Goal: Obtain resource: Download file/media

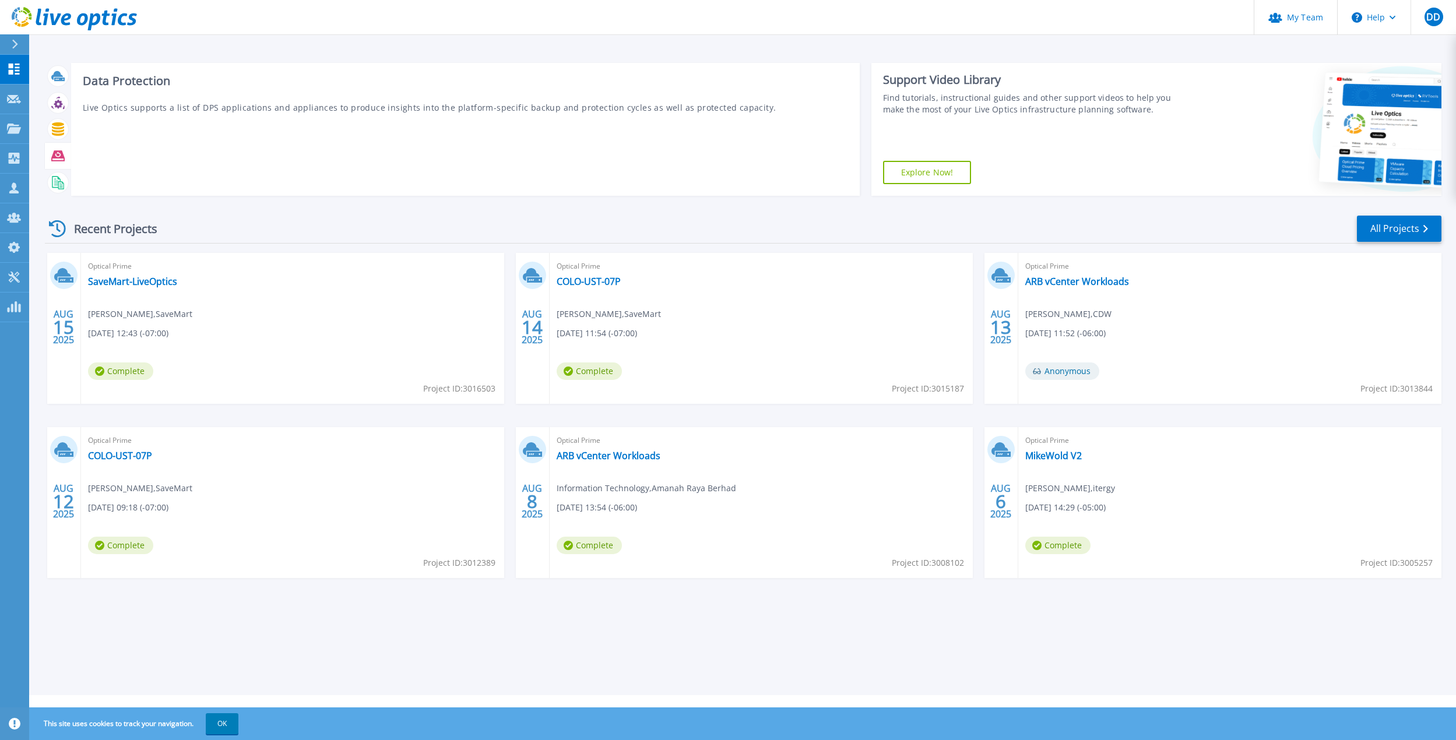
click at [58, 158] on icon at bounding box center [57, 155] width 13 height 10
click at [250, 111] on p "Live Optics supports a list of DPS applications and appliances to produce insig…" at bounding box center [465, 107] width 765 height 12
click at [55, 155] on icon at bounding box center [57, 155] width 13 height 13
click at [281, 114] on link "Download Collector" at bounding box center [343, 117] width 130 height 29
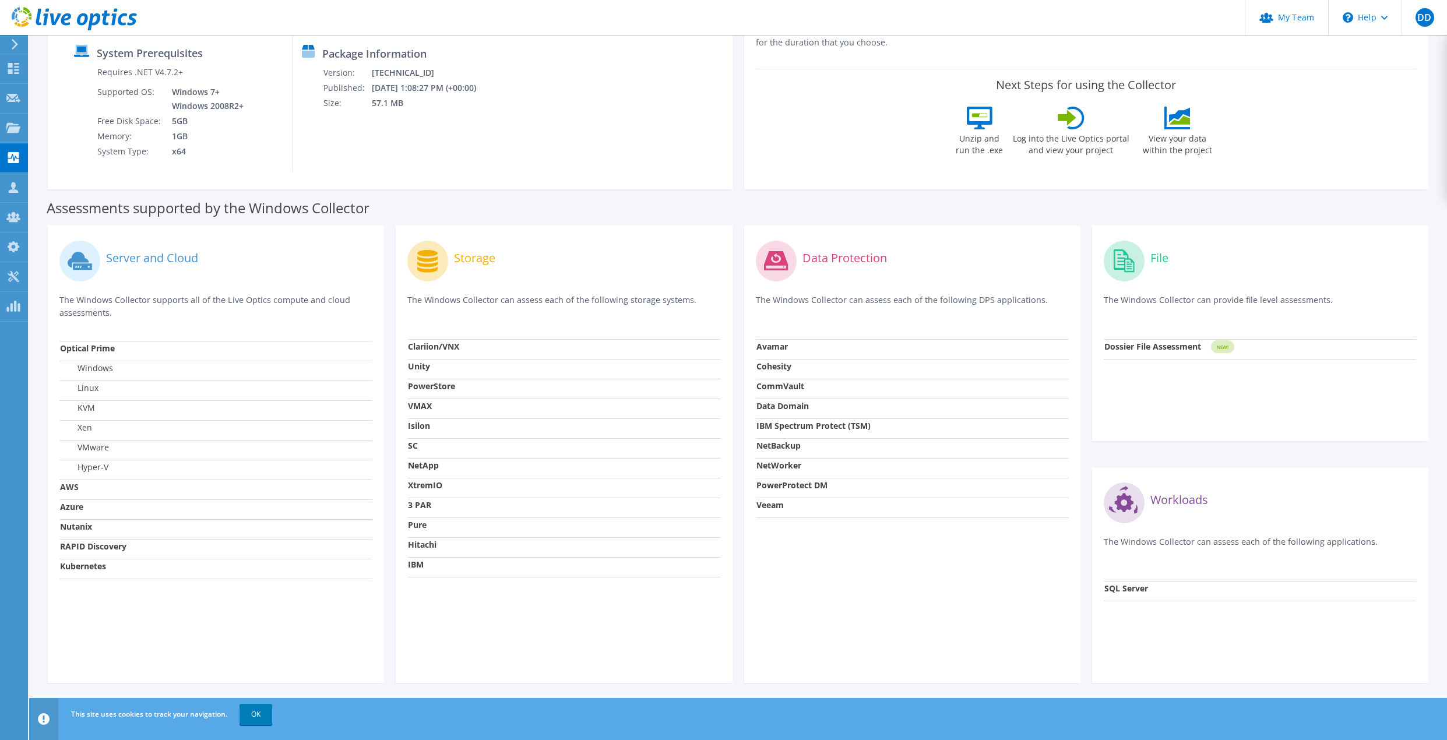
scroll to position [161, 0]
click at [798, 484] on strong "PowerProtect DM" at bounding box center [791, 482] width 71 height 11
click at [1287, 617] on div "Workloads The Windows Collector can assess each of the following applications. …" at bounding box center [1260, 573] width 336 height 216
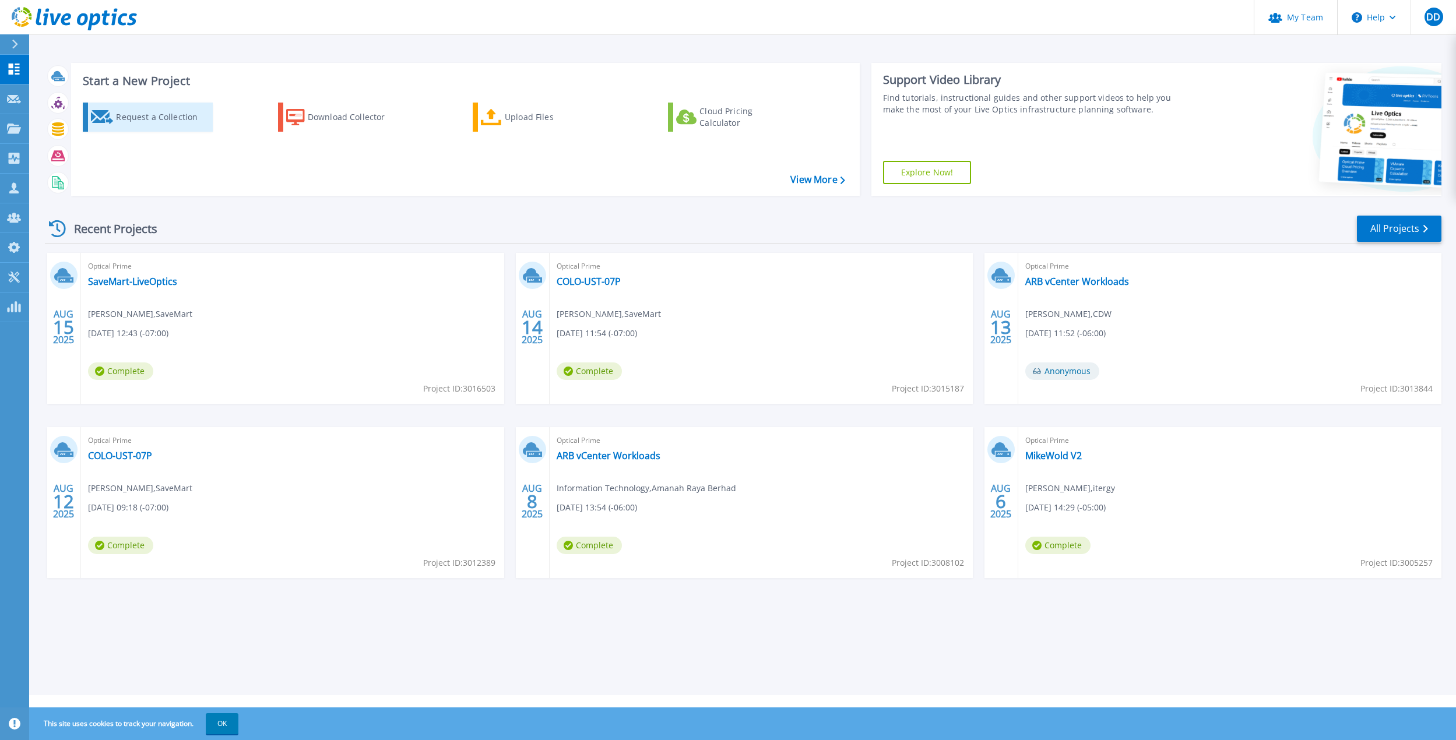
click at [149, 108] on div "Request a Collection" at bounding box center [162, 116] width 93 height 23
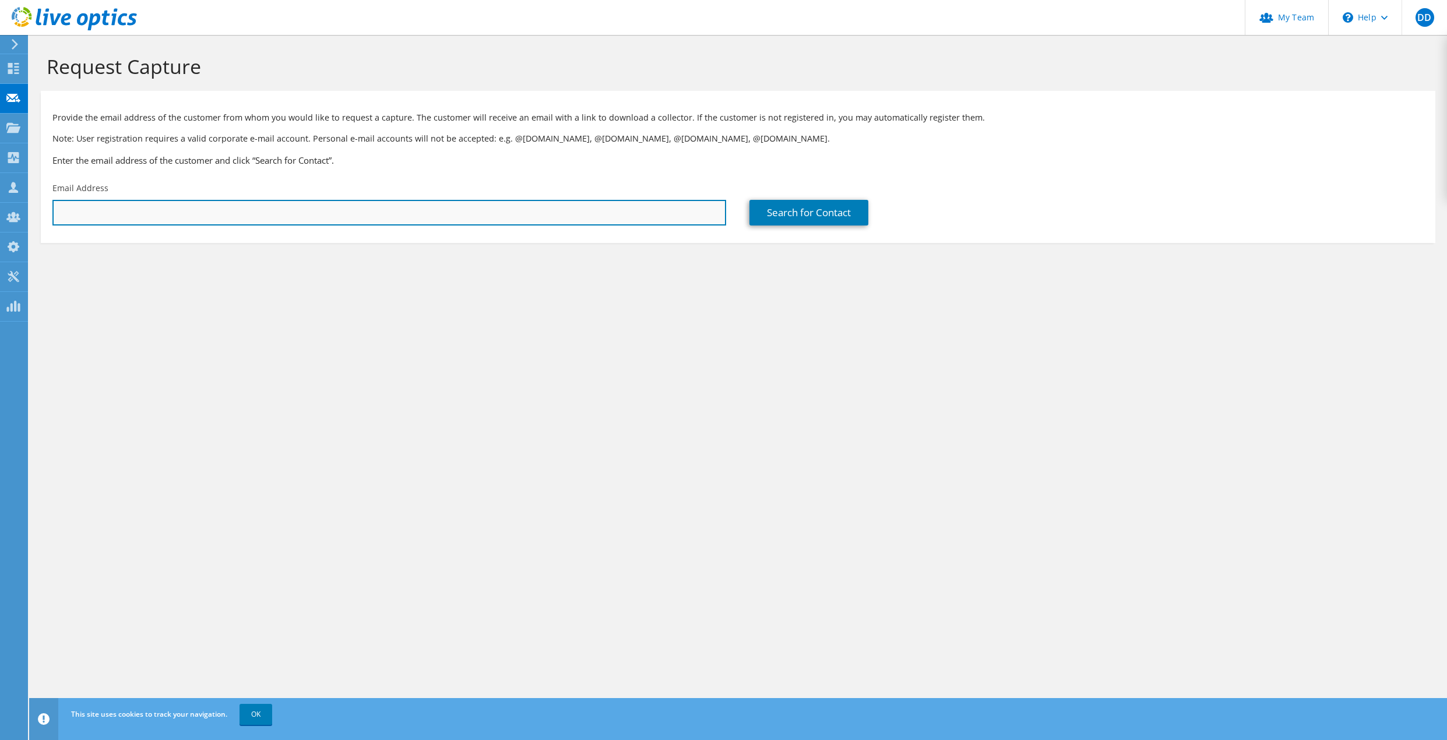
click at [234, 214] on input "text" at bounding box center [389, 213] width 674 height 26
type input "[PERSON_NAME][EMAIL_ADDRESS][PERSON_NAME][DOMAIN_NAME]"
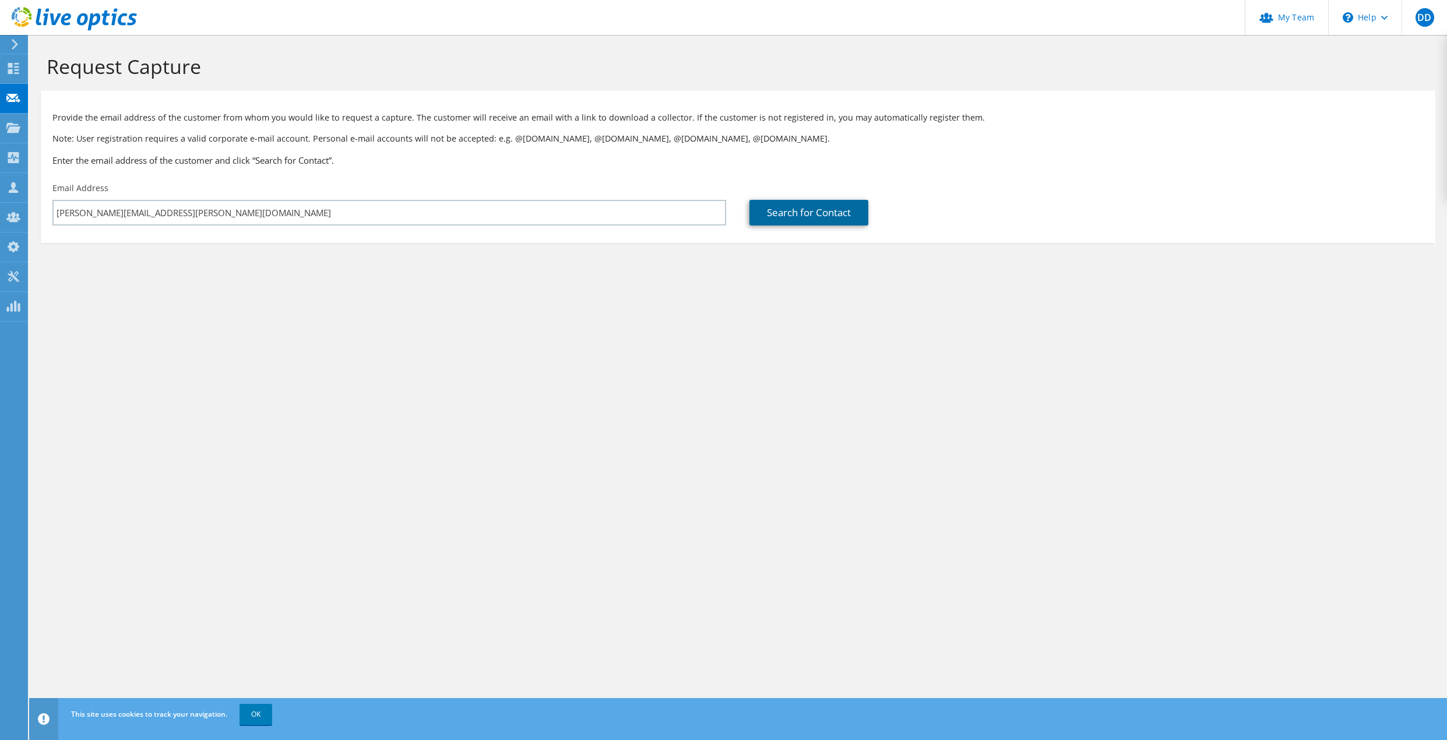
click at [819, 213] on link "Search for Contact" at bounding box center [808, 213] width 119 height 26
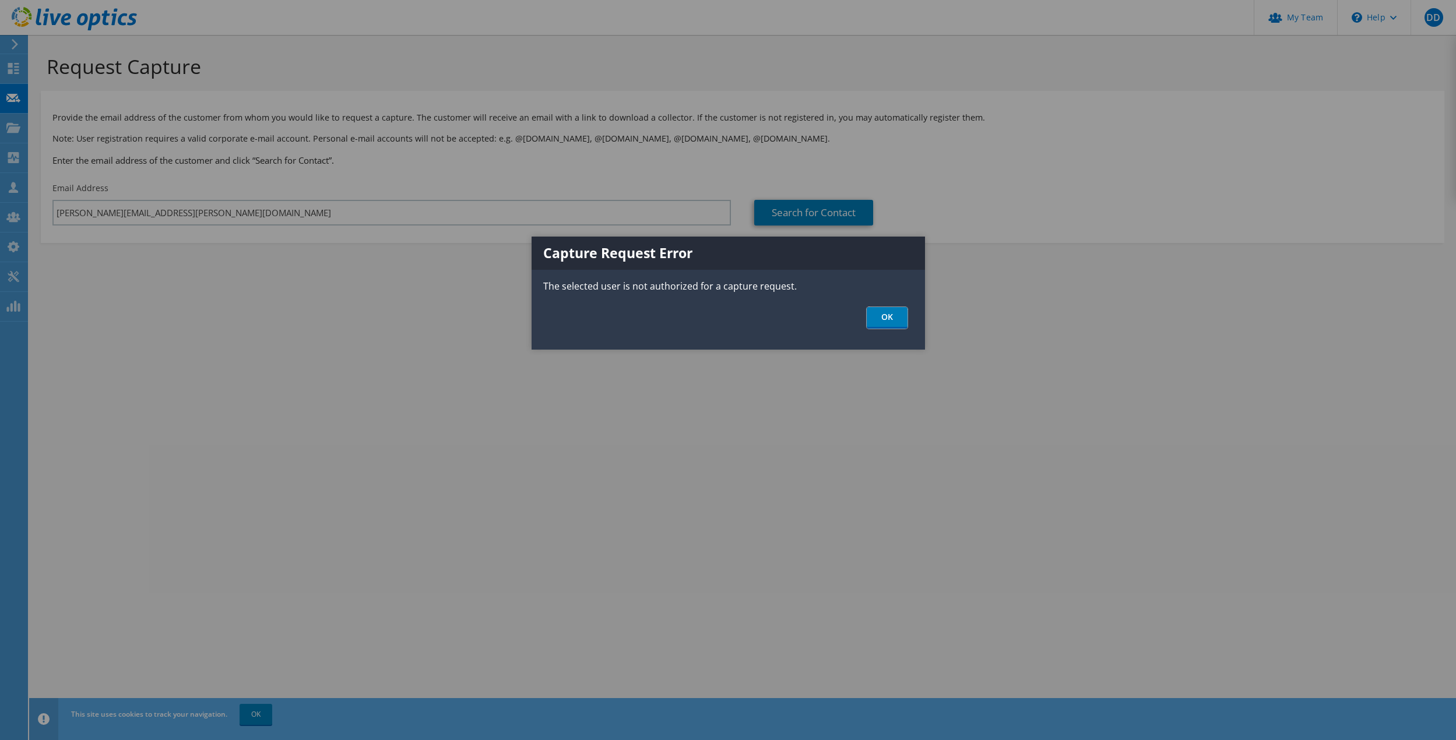
drag, startPoint x: 893, startPoint y: 319, endPoint x: 884, endPoint y: 315, distance: 10.4
click at [894, 319] on link "OK" at bounding box center [886, 318] width 41 height 22
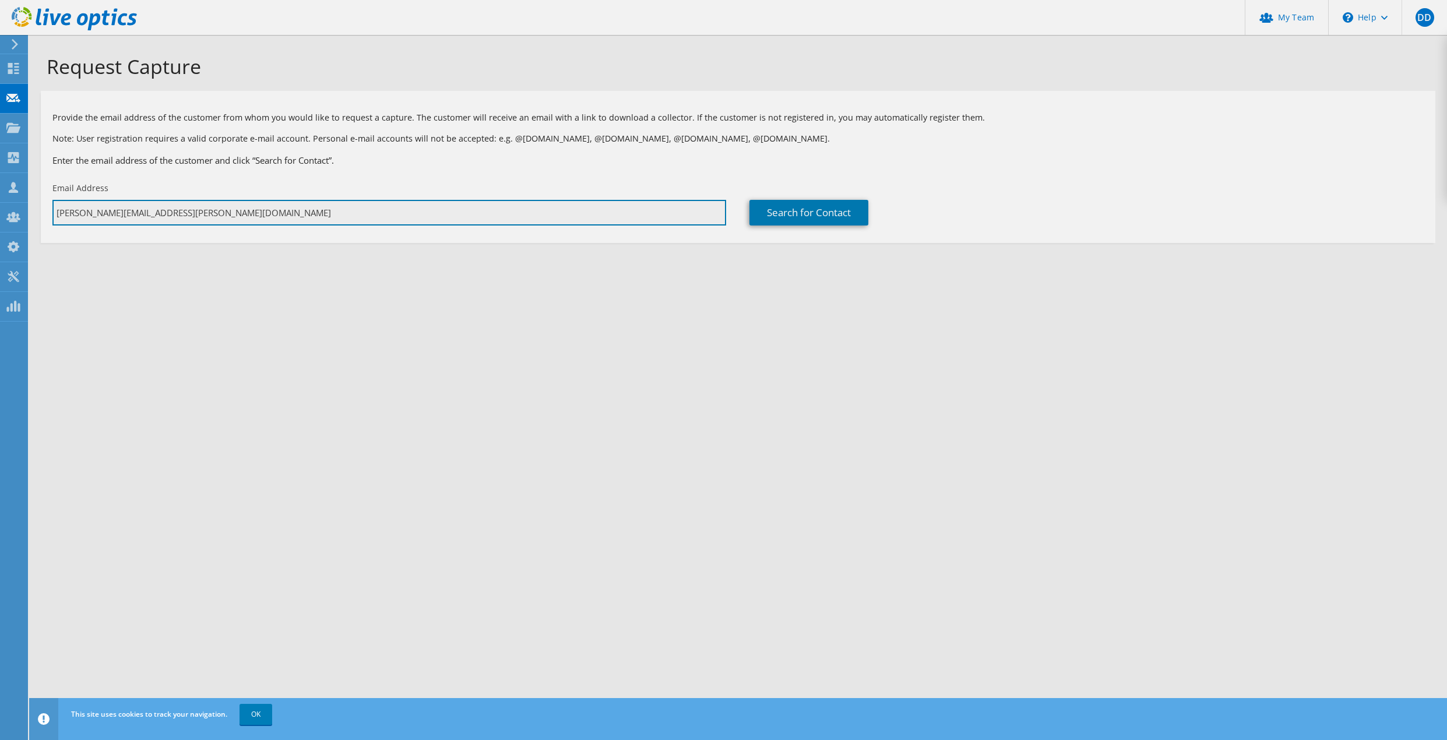
click at [243, 209] on input "[PERSON_NAME][EMAIL_ADDRESS][PERSON_NAME][DOMAIN_NAME]" at bounding box center [389, 213] width 674 height 26
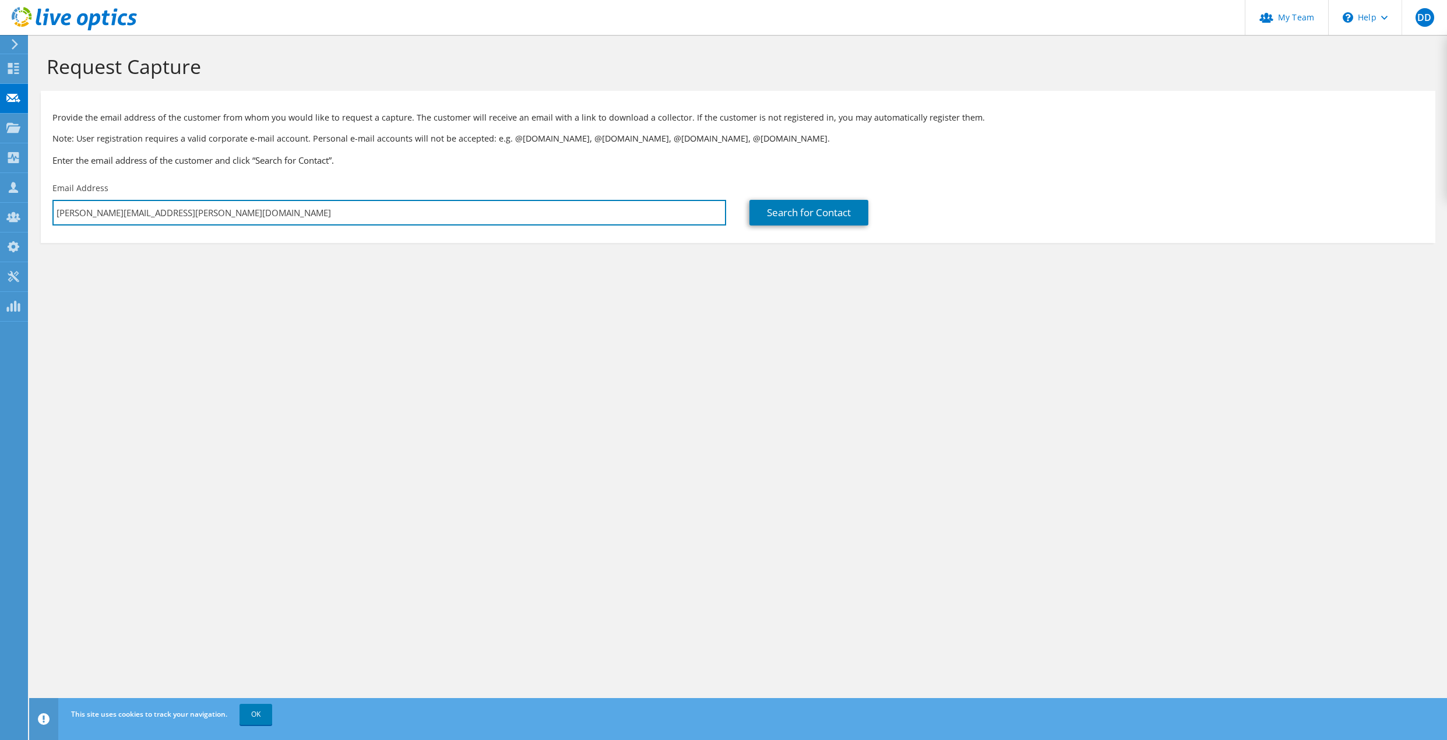
drag, startPoint x: 224, startPoint y: 208, endPoint x: -51, endPoint y: 199, distance: 275.8
click at [0, 199] on html "DD Partner Team Admin Darius Dixon darius.dixon@cdw.com CDW My Profile Log Out …" at bounding box center [723, 370] width 1447 height 740
click at [1134, 232] on section "Provide the email address of the customer from whom you would like to request a…" at bounding box center [738, 167] width 1394 height 152
drag, startPoint x: 207, startPoint y: 199, endPoint x: 160, endPoint y: 206, distance: 47.8
paste input "mike.shlyak@aus.com"
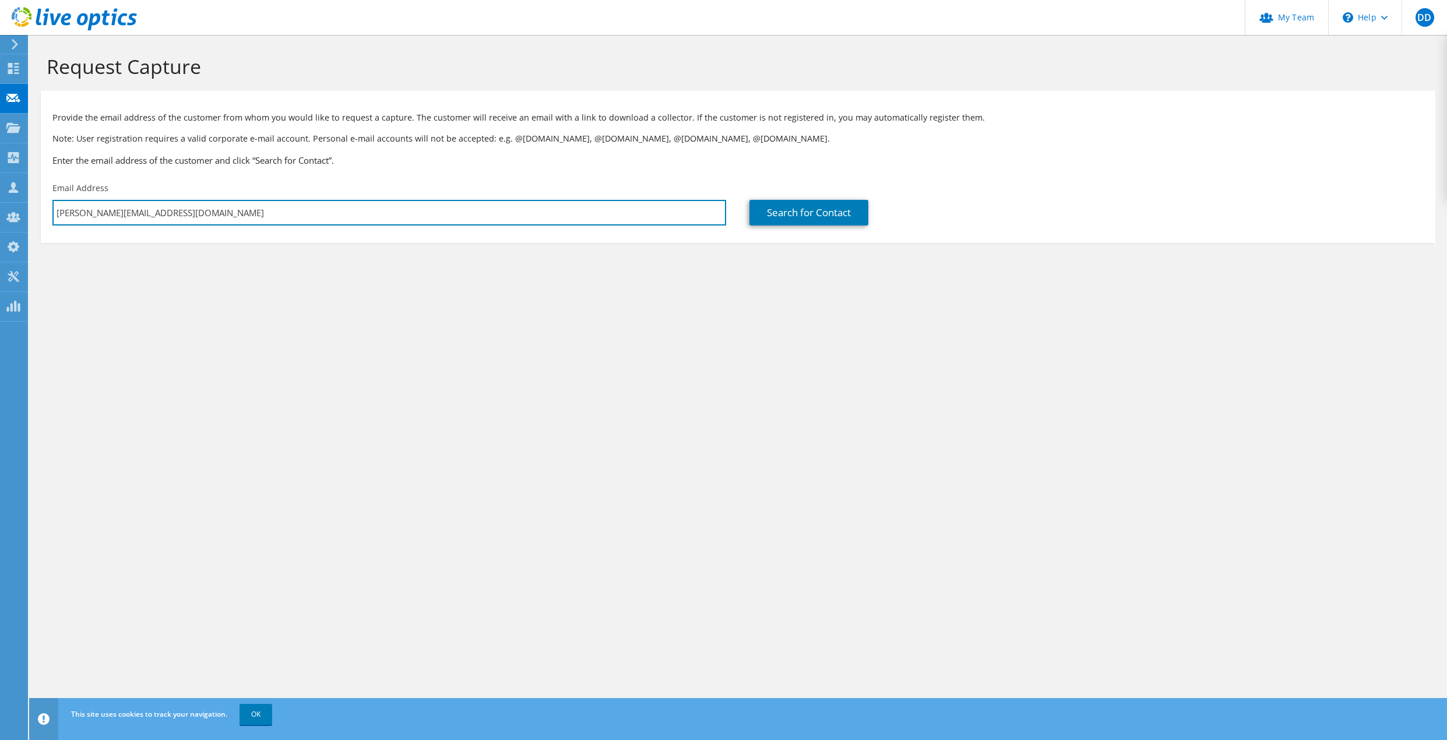
type input "mike.shlyak@aus.com"
click at [845, 199] on div "Search for Contact" at bounding box center [1086, 204] width 697 height 55
click at [829, 211] on link "Search for Contact" at bounding box center [808, 213] width 119 height 26
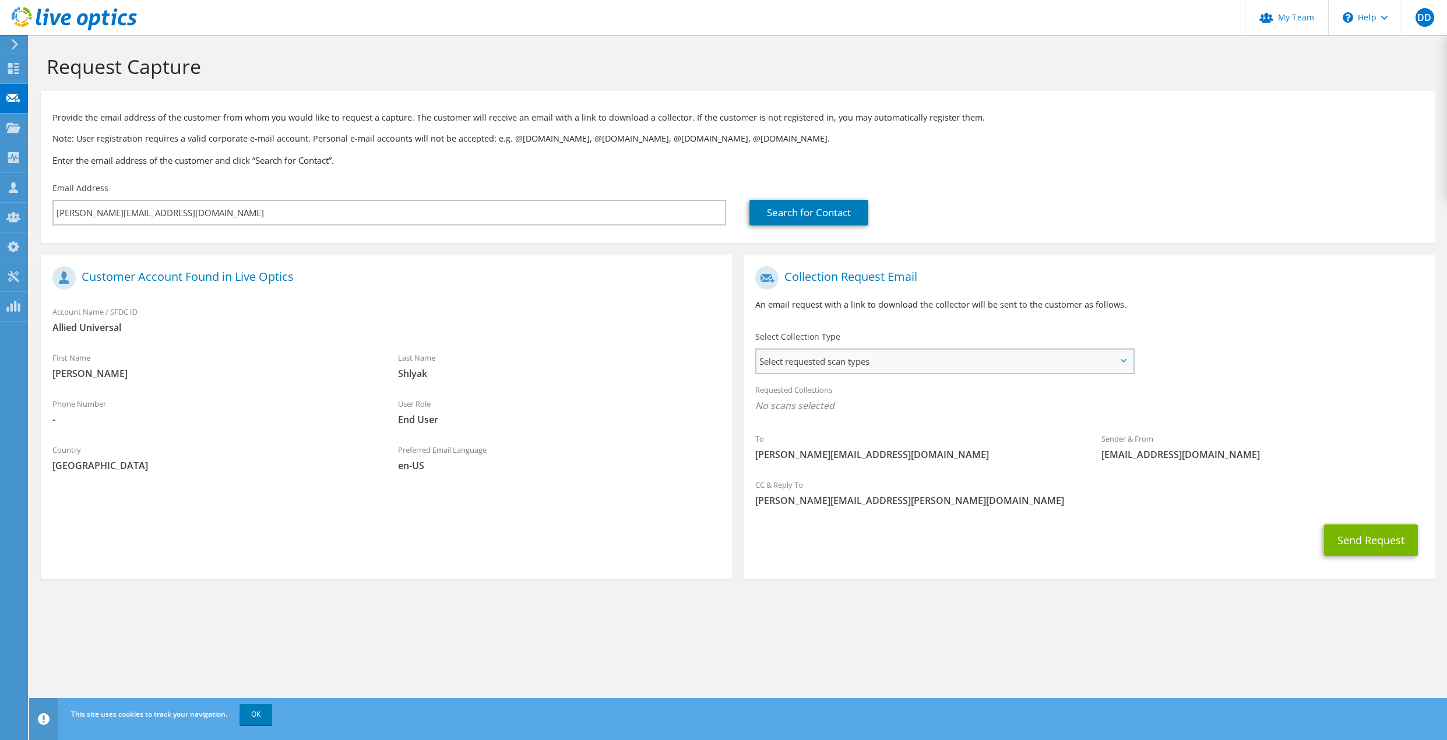
click at [863, 365] on span "Select requested scan types" at bounding box center [944, 361] width 376 height 23
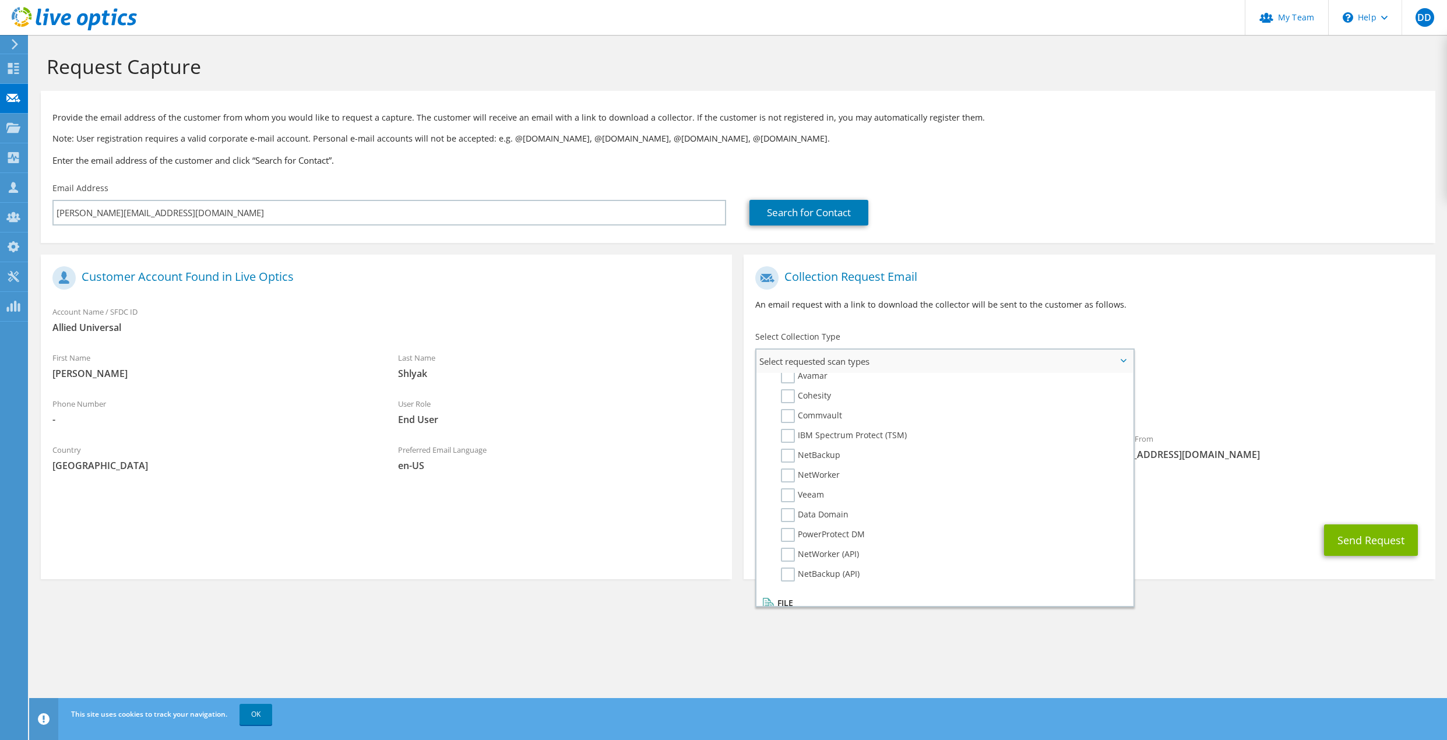
scroll to position [554, 0]
drag, startPoint x: 1283, startPoint y: 203, endPoint x: 1239, endPoint y: 210, distance: 44.9
click at [1283, 202] on div "Search for Contact" at bounding box center [1086, 213] width 674 height 26
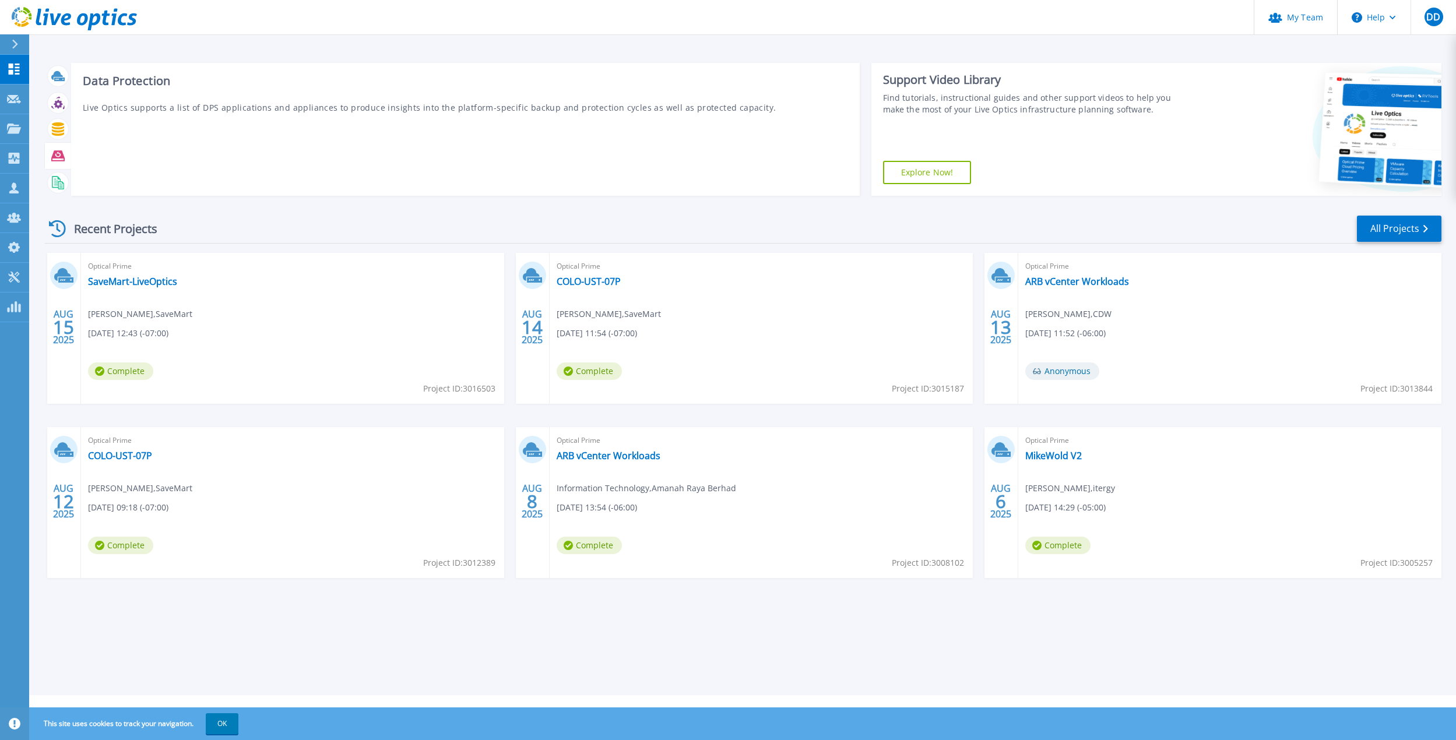
click at [59, 150] on icon at bounding box center [57, 155] width 13 height 13
click at [59, 153] on icon at bounding box center [57, 155] width 13 height 10
click at [57, 158] on icon at bounding box center [57, 155] width 13 height 10
click at [292, 99] on div "Data Protection Live Optics supports a list of DPS applications and appliances …" at bounding box center [465, 129] width 788 height 133
click at [348, 114] on div "Download Collector" at bounding box center [354, 116] width 93 height 23
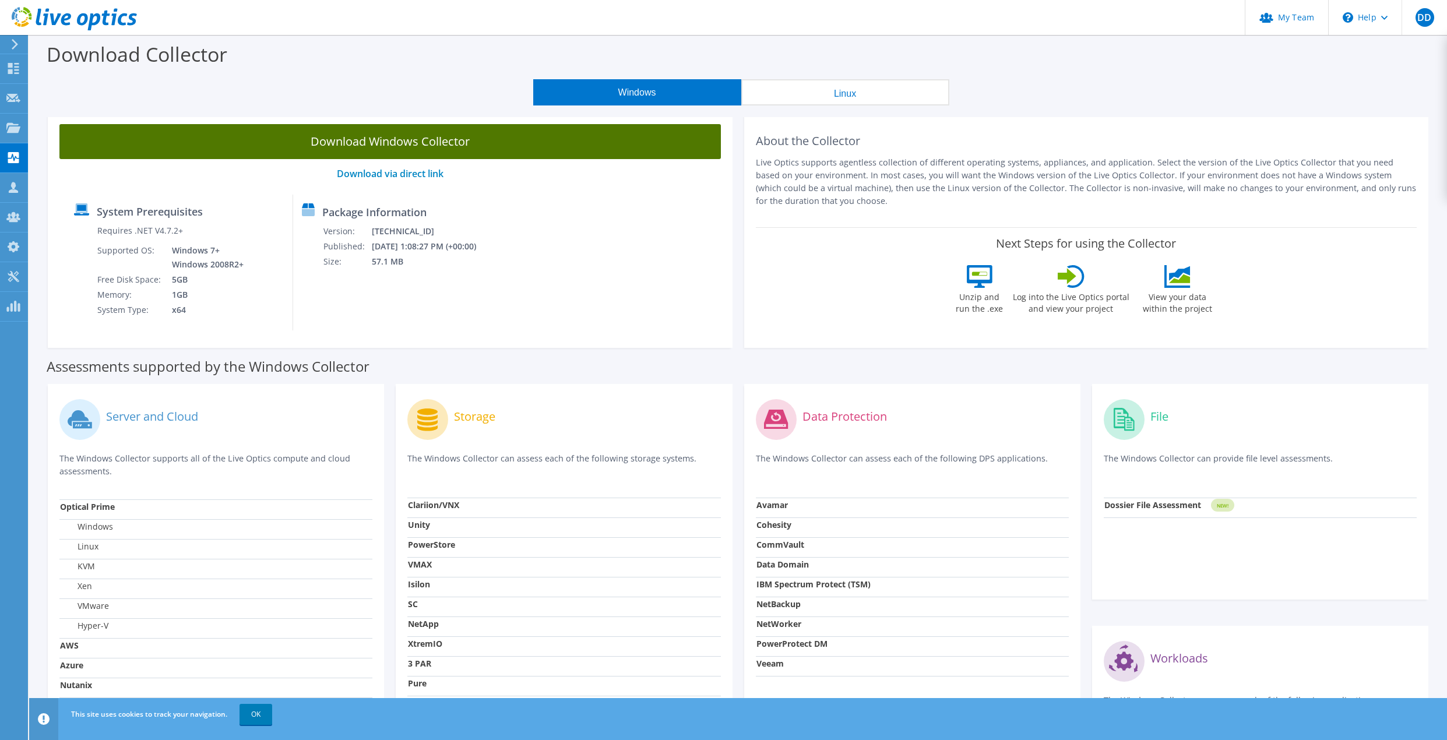
click at [404, 136] on link "Download Windows Collector" at bounding box center [389, 141] width 661 height 35
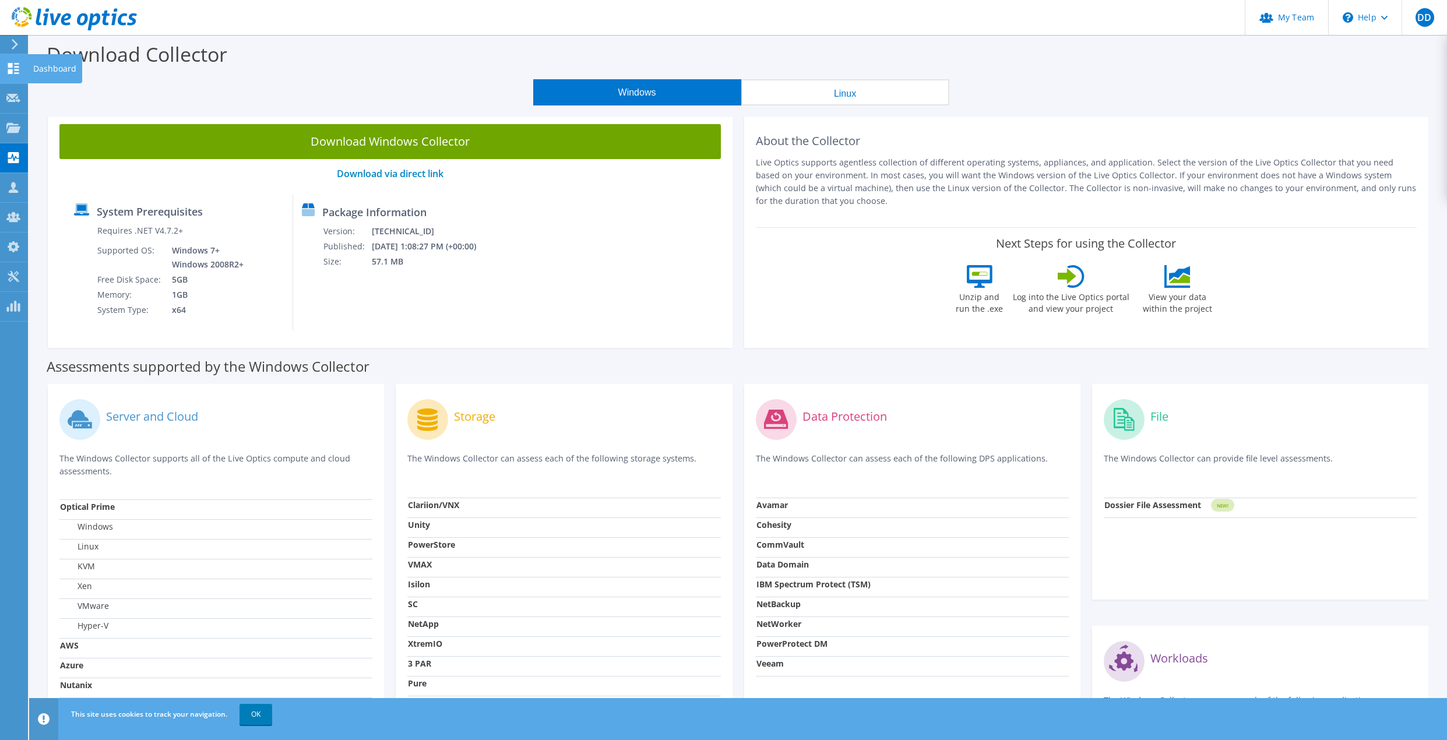
click at [8, 65] on icon at bounding box center [13, 68] width 14 height 11
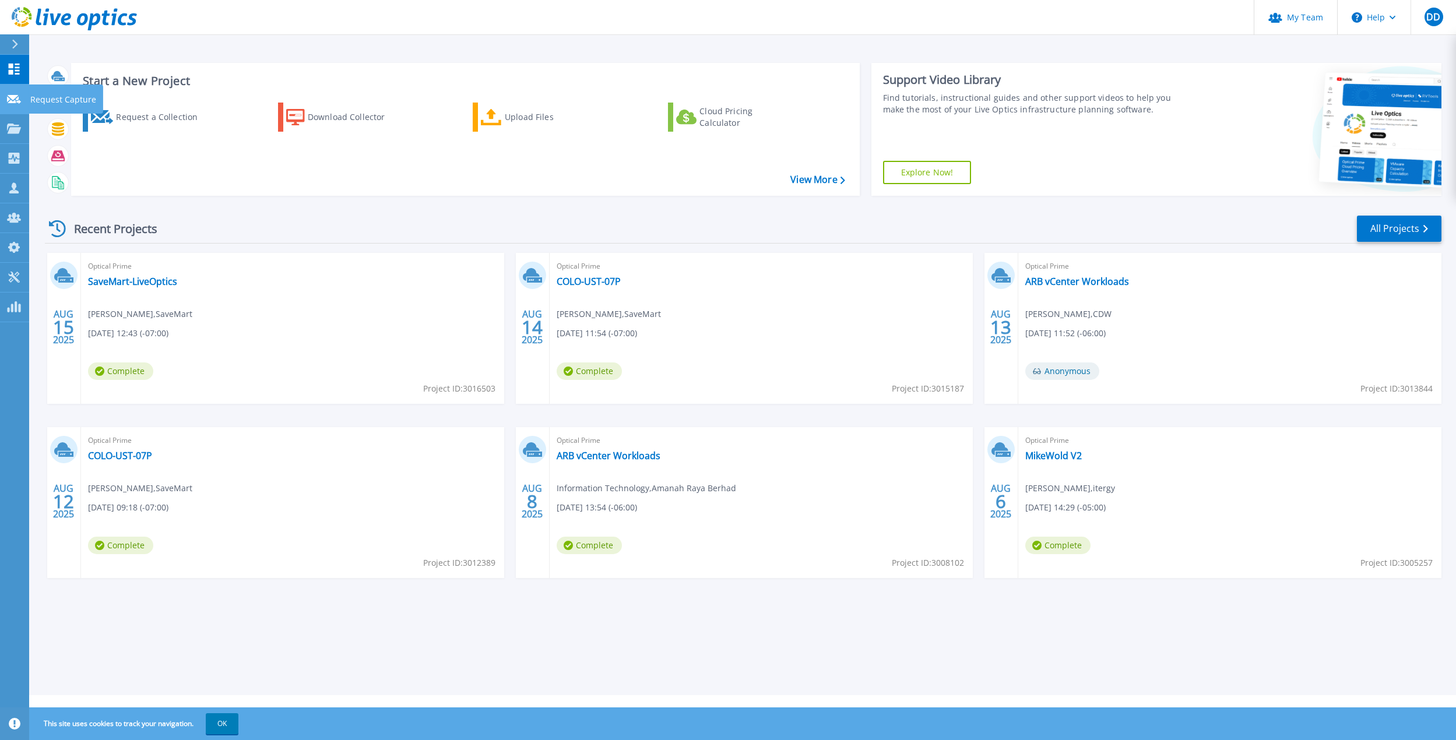
click at [9, 98] on icon at bounding box center [14, 99] width 14 height 9
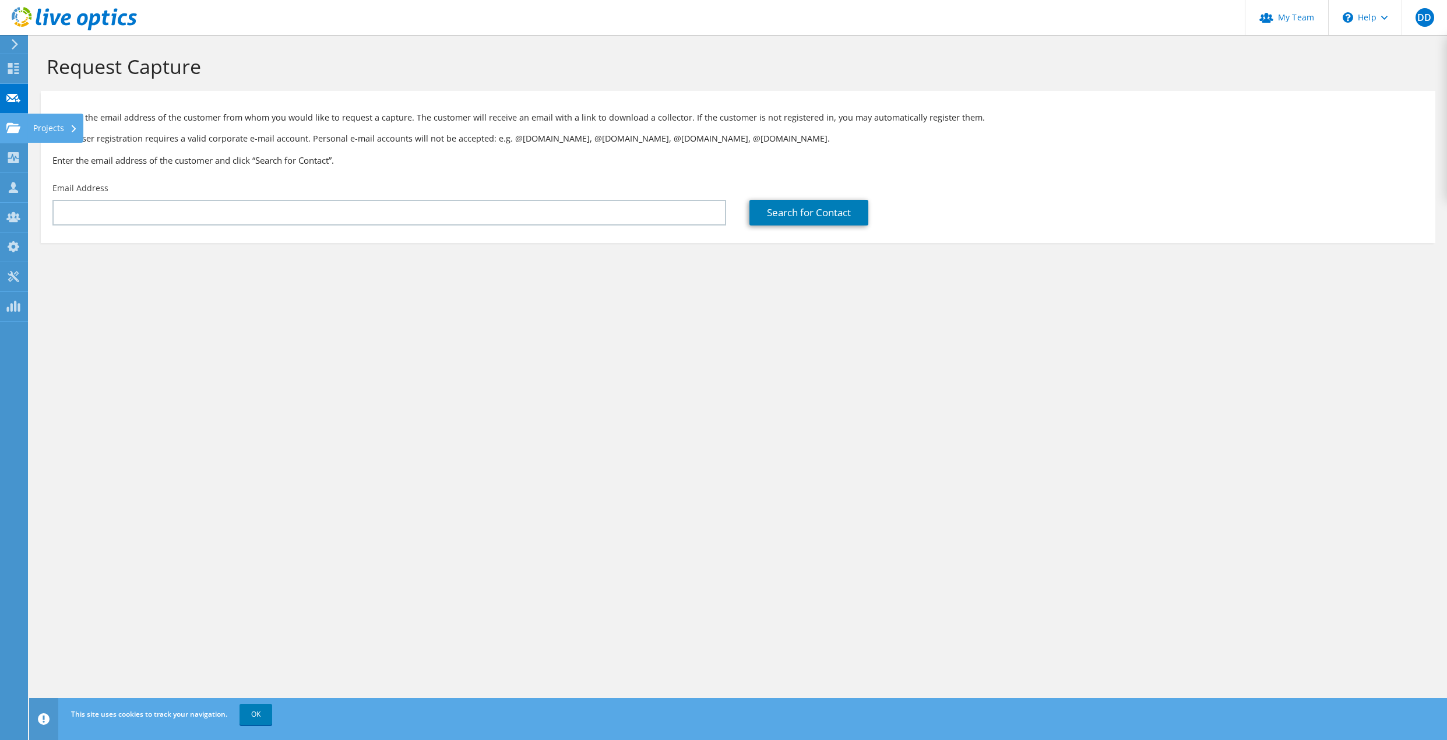
click at [17, 132] on use at bounding box center [13, 127] width 14 height 10
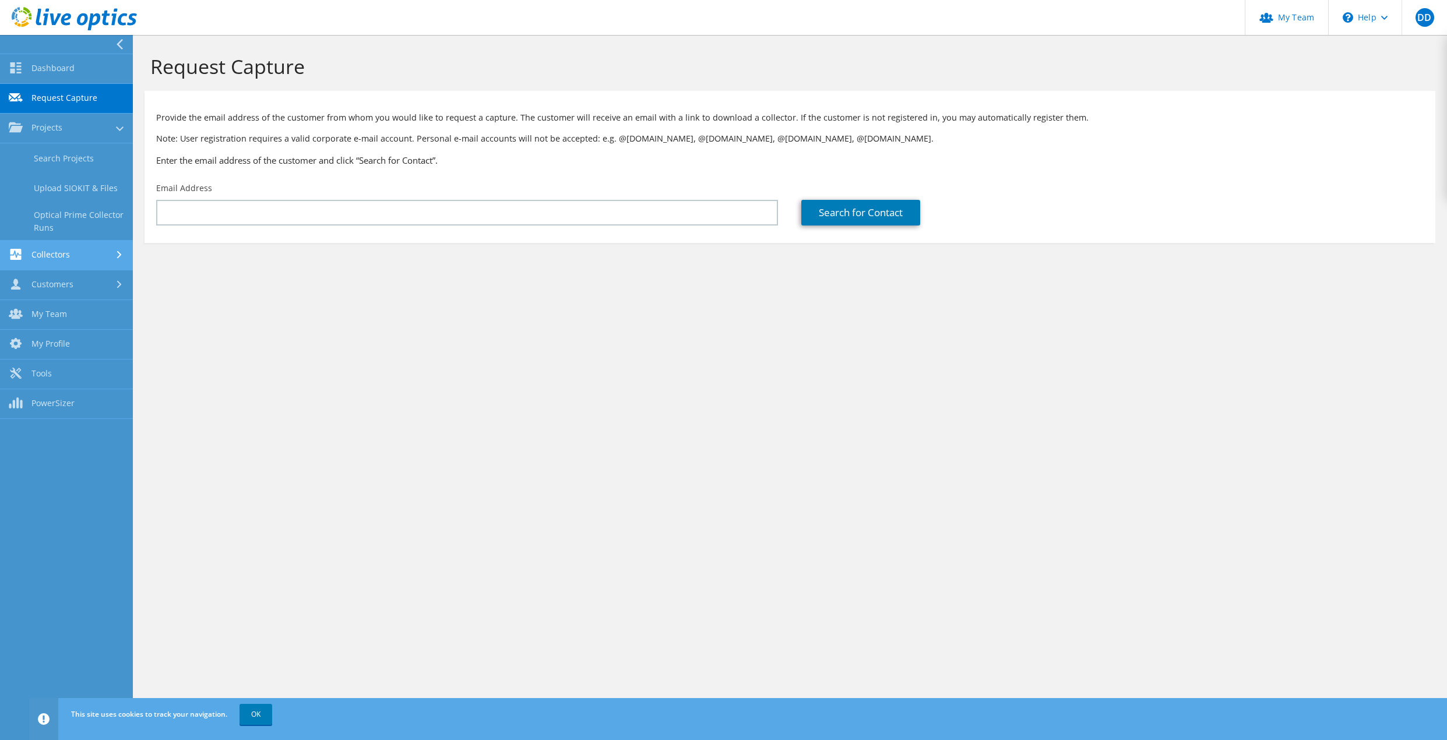
click at [58, 251] on link "Collectors" at bounding box center [66, 256] width 133 height 30
click at [71, 69] on link "Dashboard" at bounding box center [66, 69] width 133 height 30
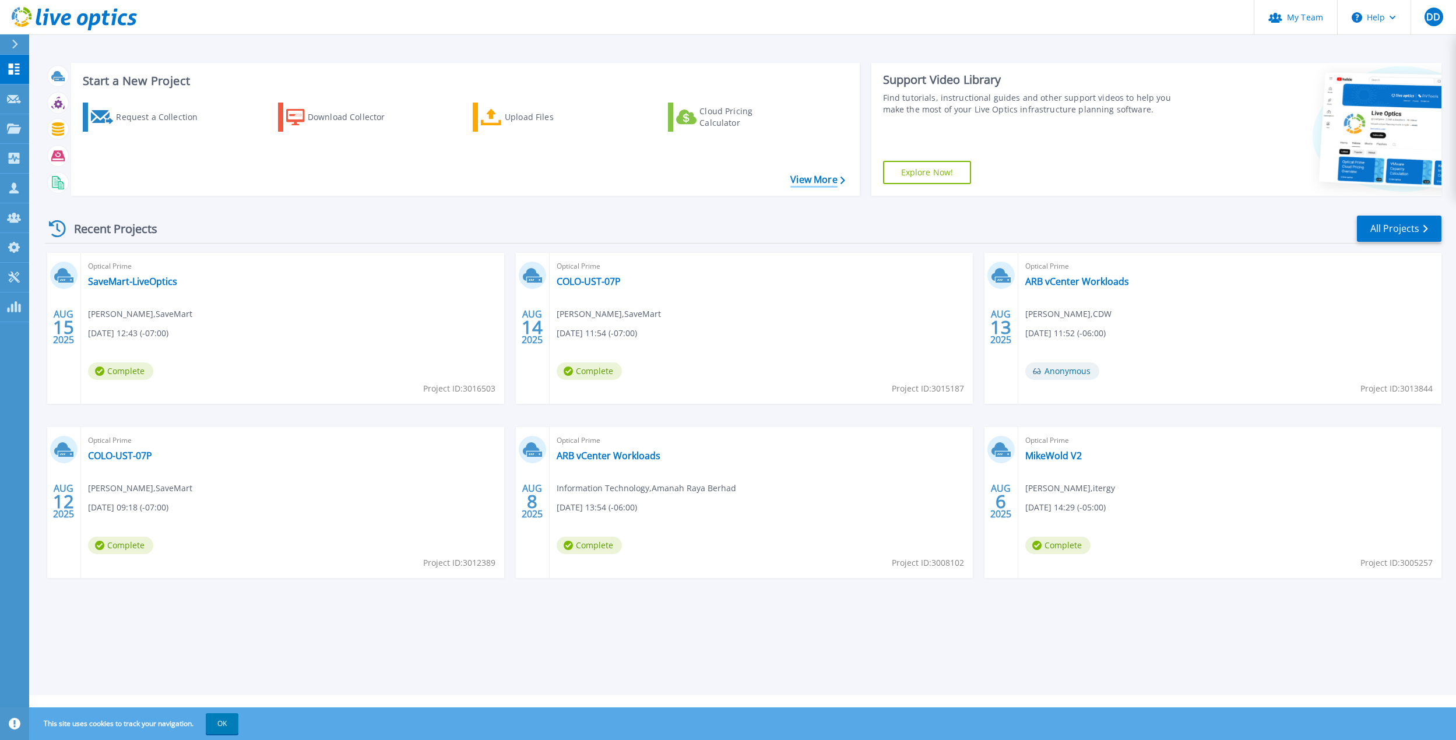
click at [807, 182] on link "View More" at bounding box center [817, 179] width 54 height 11
